Goal: Download file/media

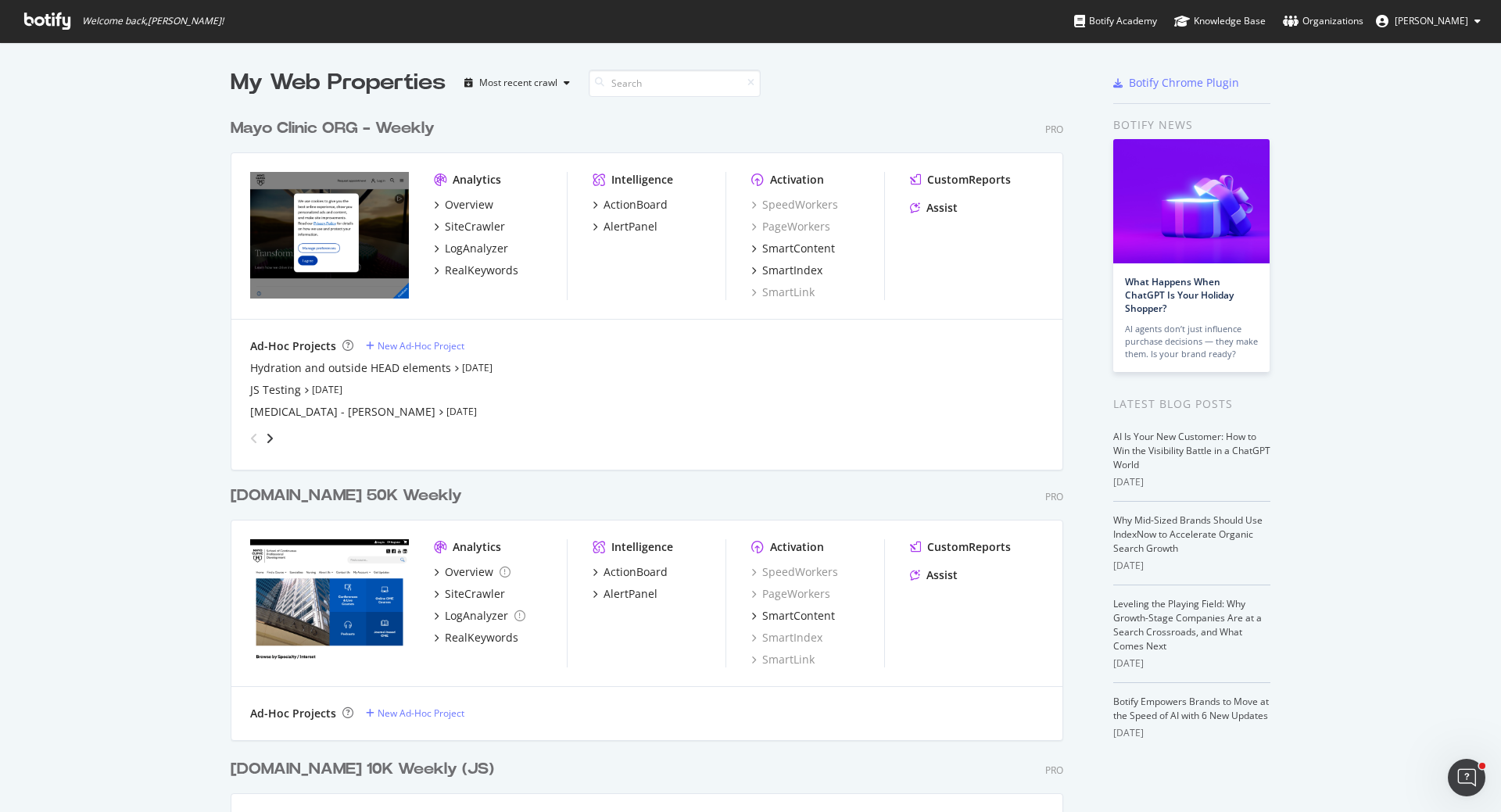
click at [271, 125] on div "Mayo Clinic ORG - Weekly" at bounding box center [332, 129] width 204 height 23
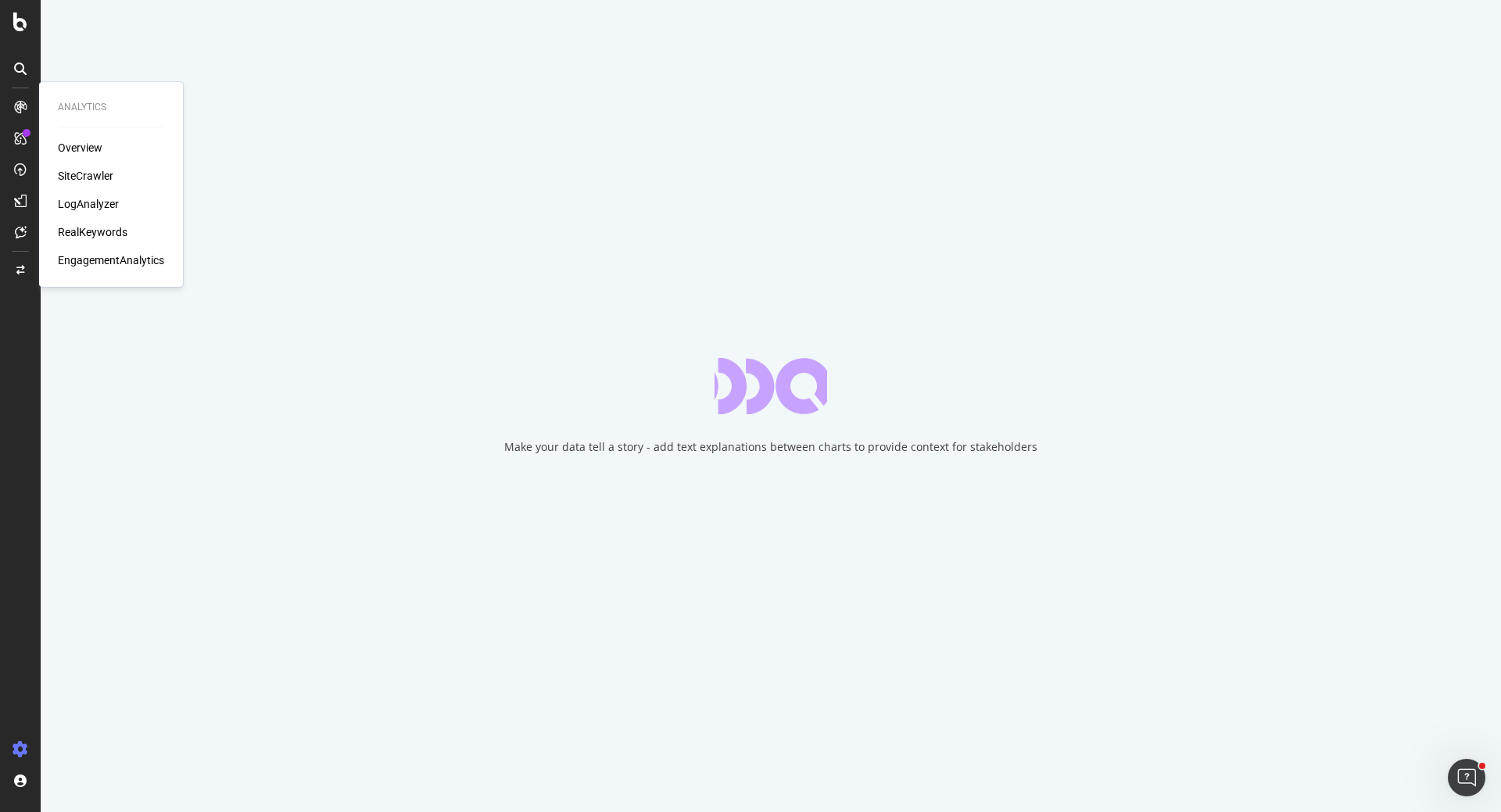
click at [83, 202] on div "LogAnalyzer" at bounding box center [88, 204] width 61 height 15
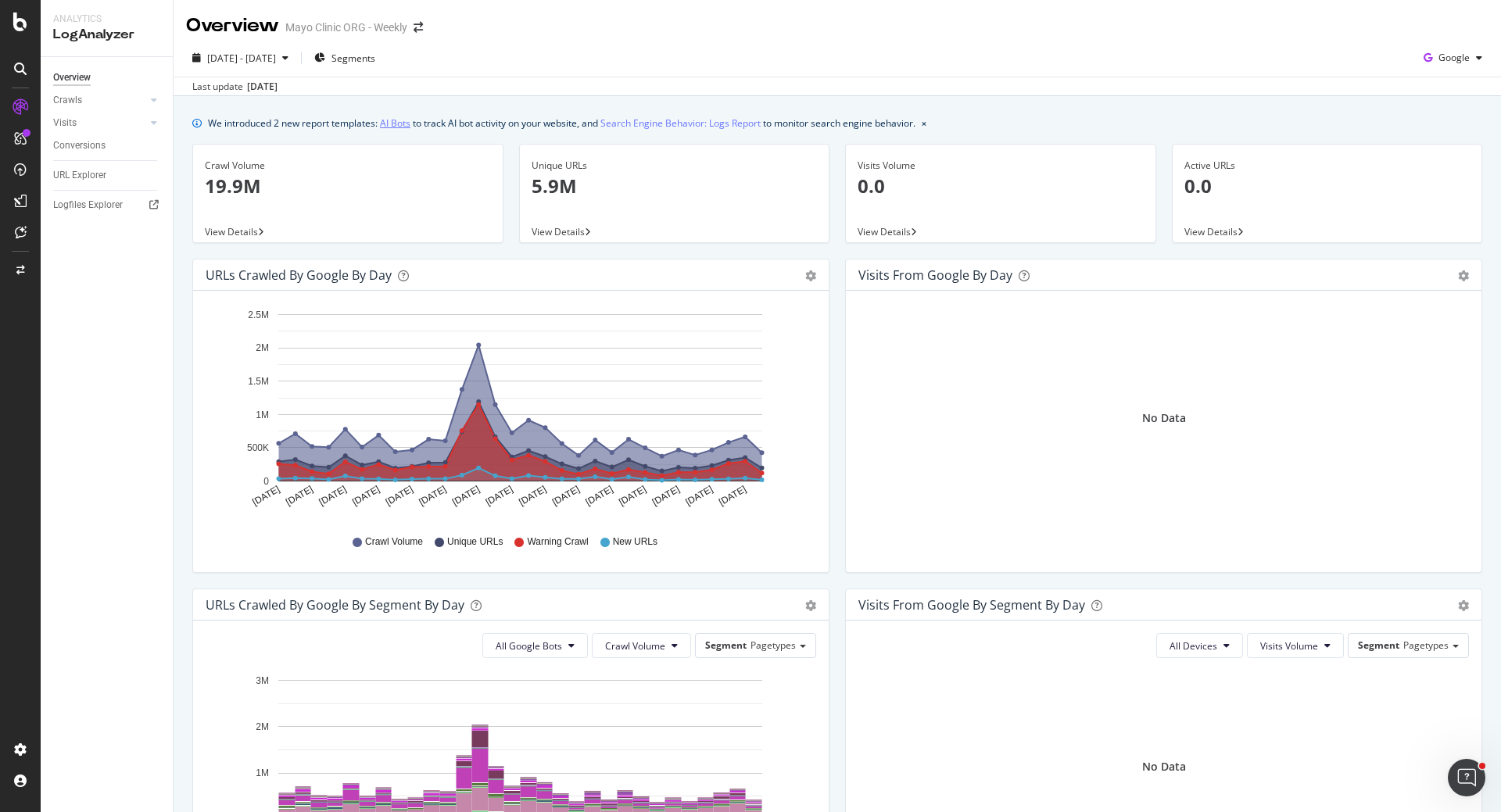
click at [405, 120] on link "AI Bots" at bounding box center [395, 122] width 31 height 16
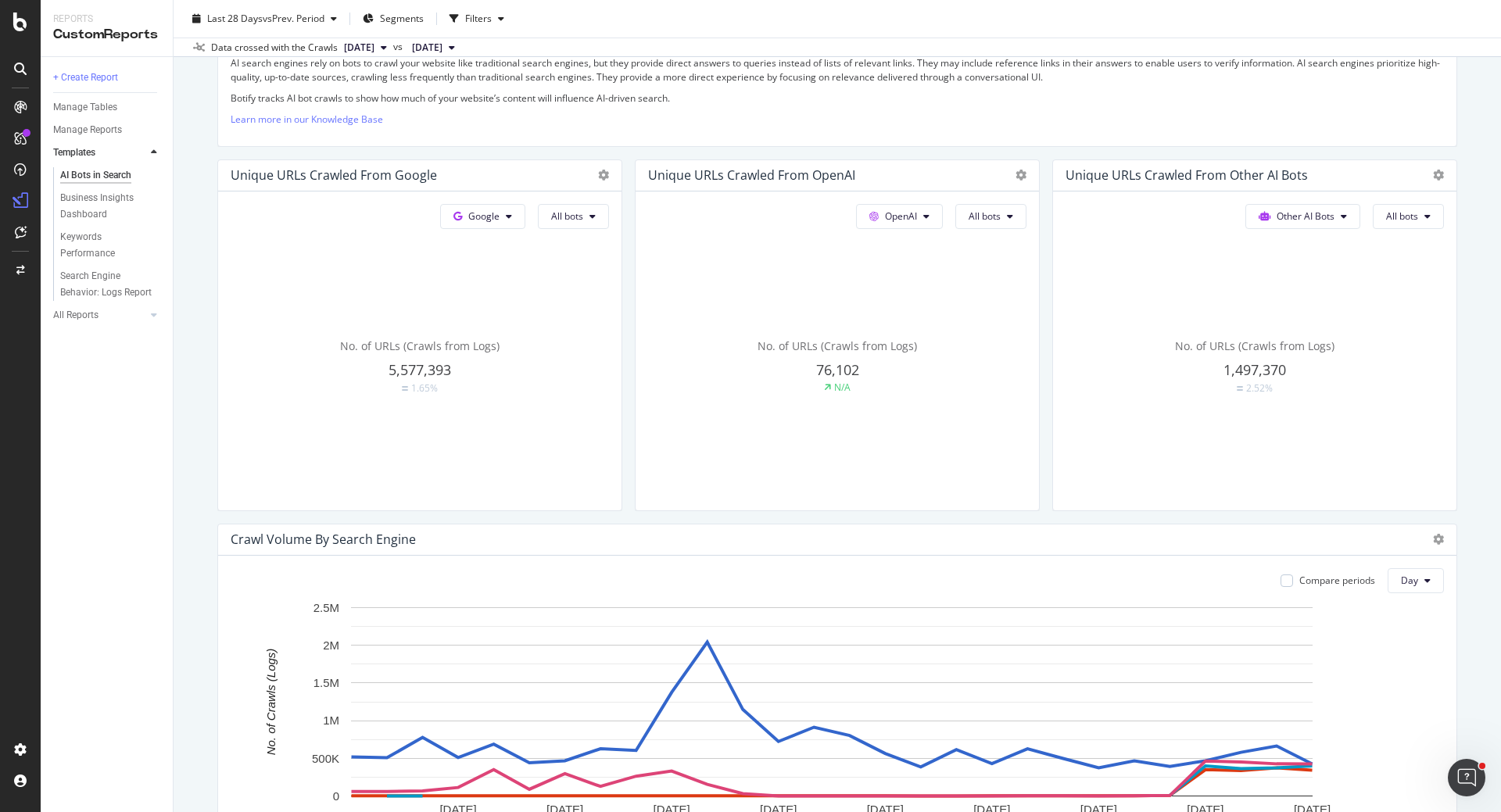
scroll to position [625, 0]
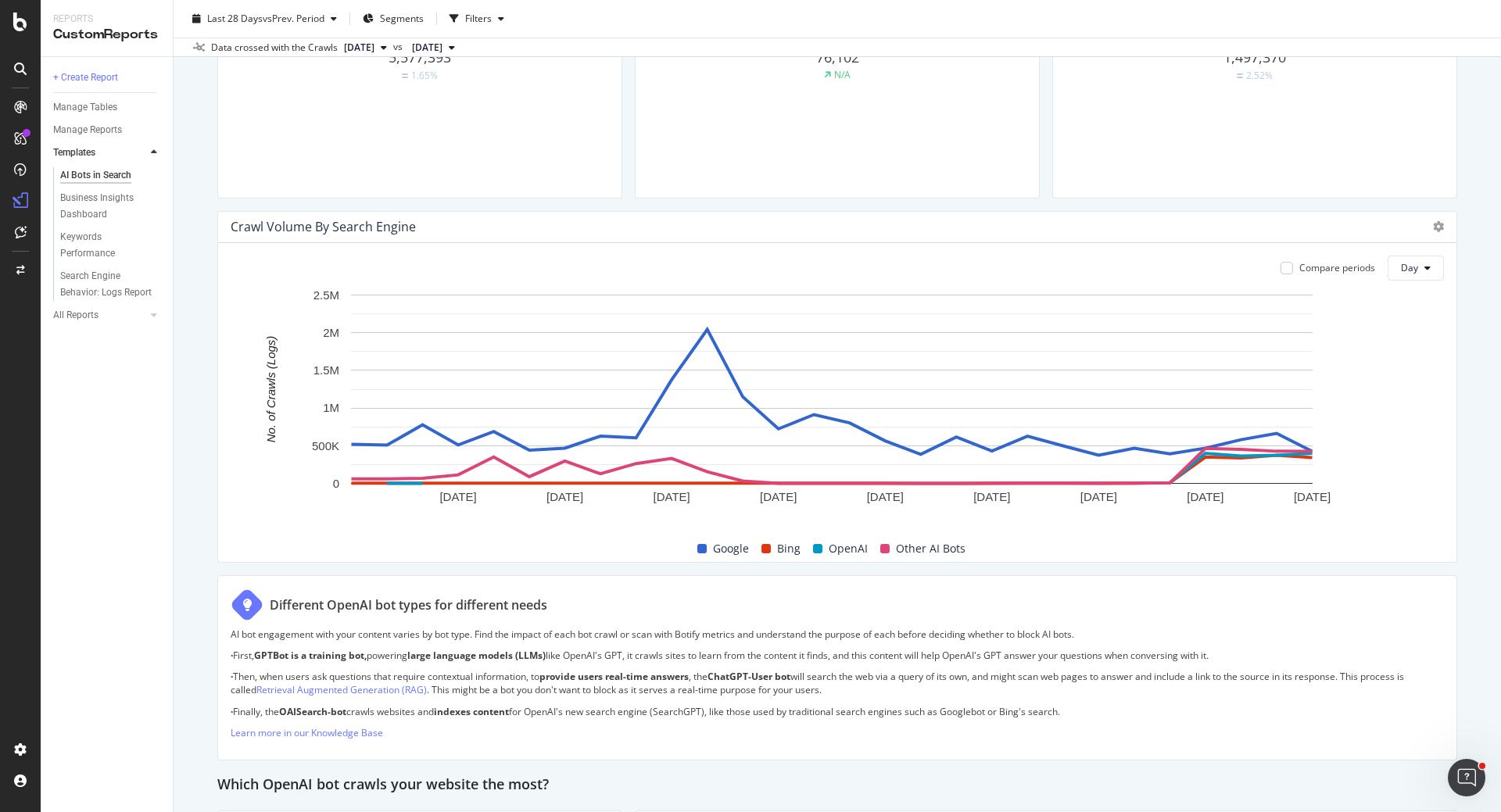
click at [1434, 222] on div "Crawl Volume By Search Engine" at bounding box center [837, 227] width 1238 height 32
click at [1433, 225] on icon at bounding box center [1438, 226] width 11 height 11
click at [1340, 286] on span "Export as CSV" at bounding box center [1349, 285] width 118 height 14
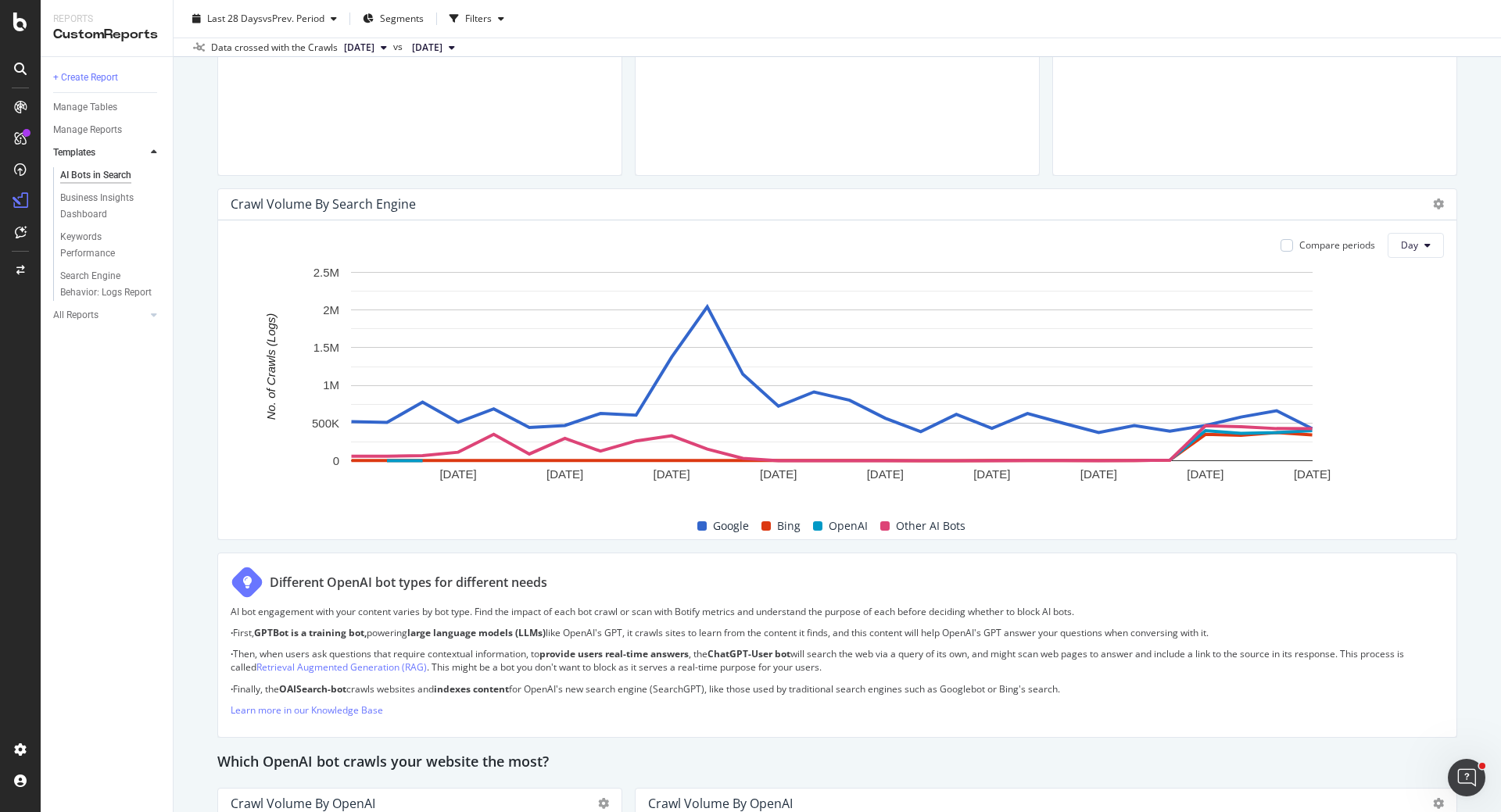
scroll to position [470, 0]
